Goal: Transaction & Acquisition: Purchase product/service

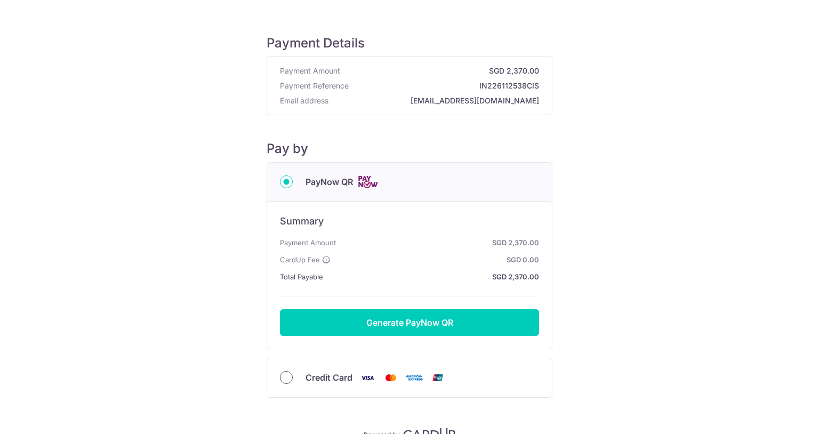
click at [282, 377] on input "Credit Card" at bounding box center [286, 377] width 13 height 13
radio input "true"
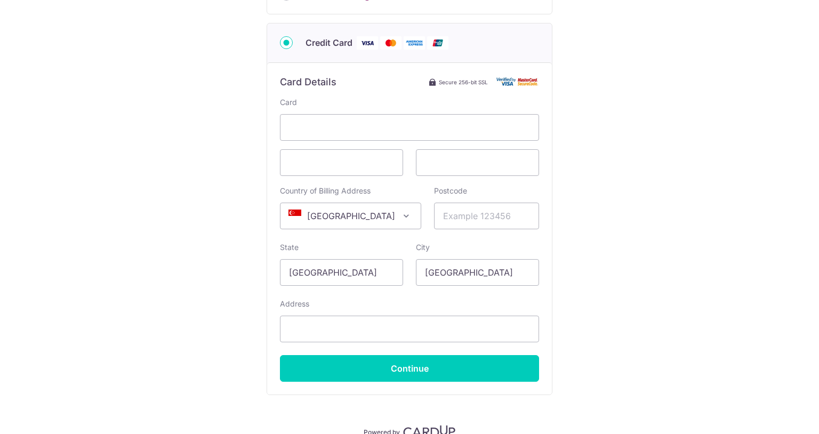
scroll to position [191, 0]
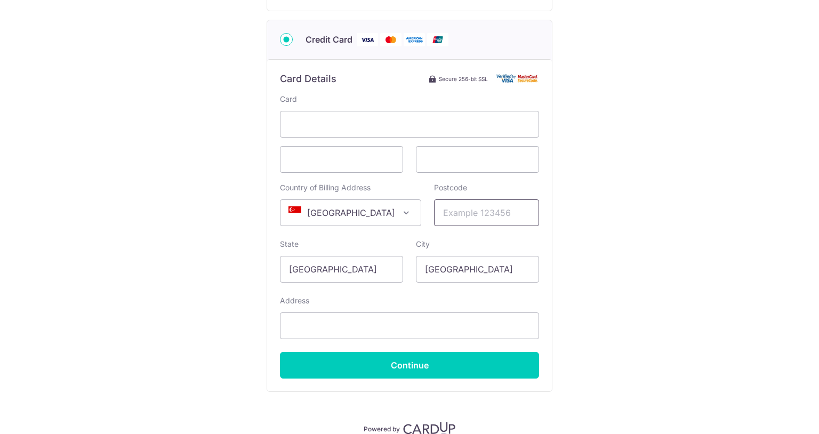
click at [449, 218] on input "Postcode" at bounding box center [486, 212] width 105 height 27
type input "127456"
click at [297, 328] on input "Address" at bounding box center [409, 326] width 259 height 27
type input "[STREET_ADDRESS]"
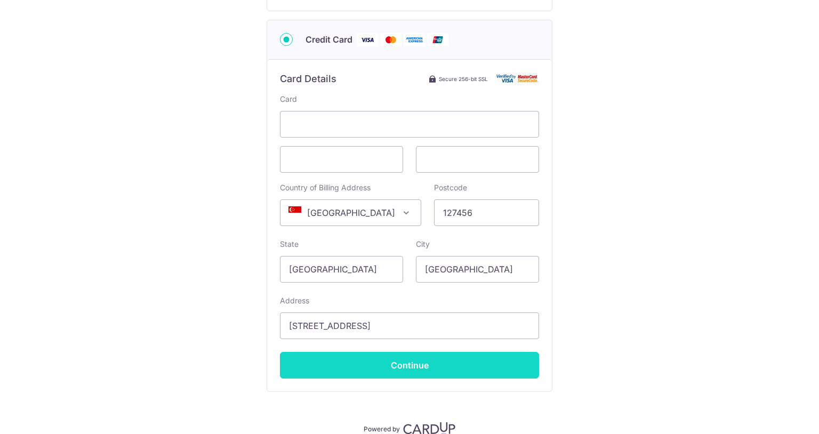
click at [412, 365] on input "Continue" at bounding box center [409, 365] width 259 height 27
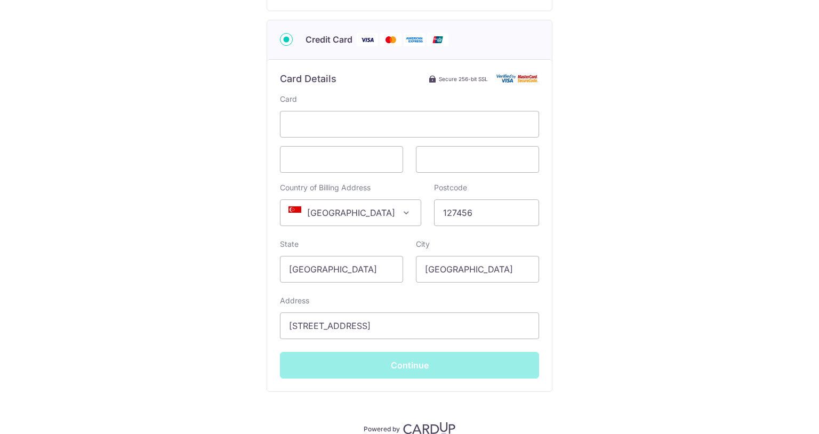
type input "**** 1007"
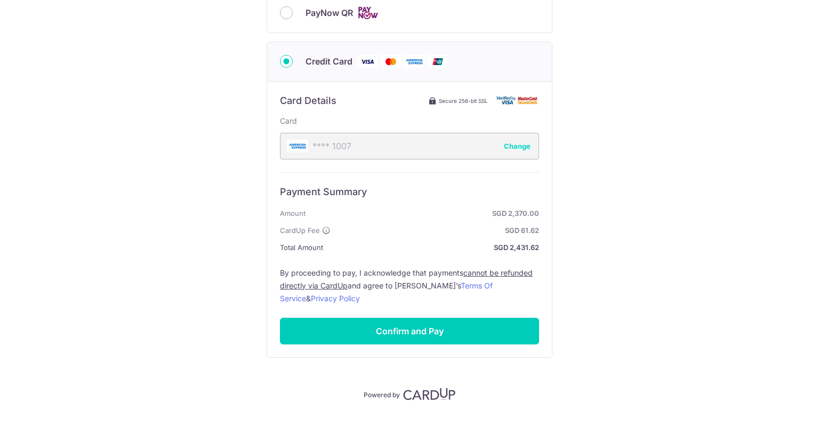
scroll to position [173, 0]
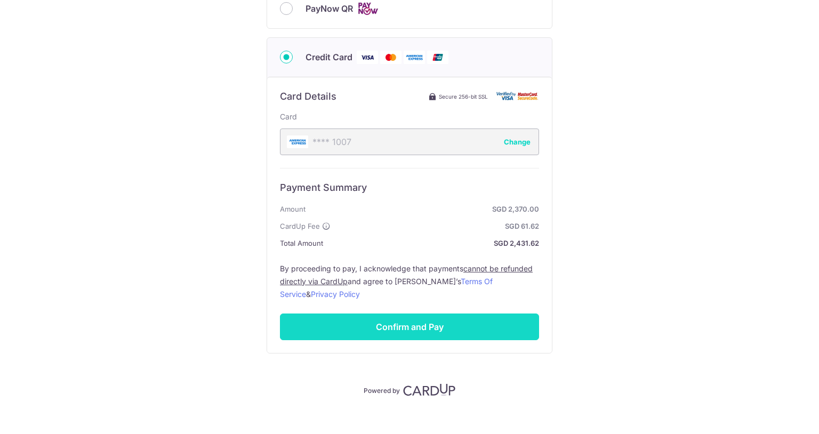
click at [412, 326] on input "Confirm and Pay" at bounding box center [409, 327] width 259 height 27
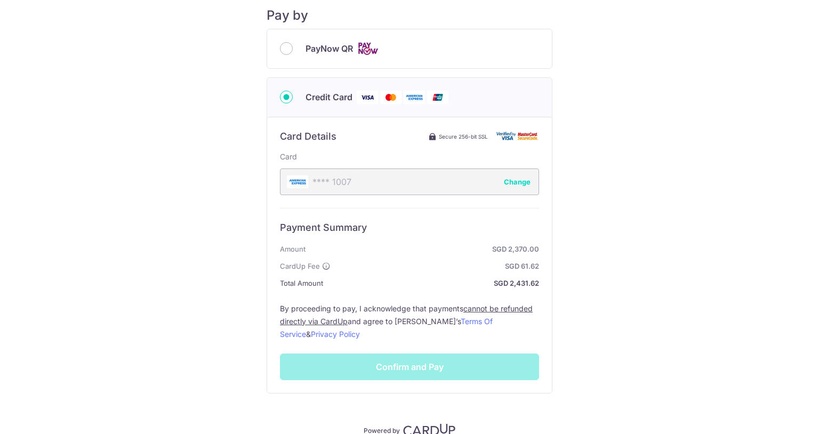
scroll to position [132, 0]
